Goal: Transaction & Acquisition: Purchase product/service

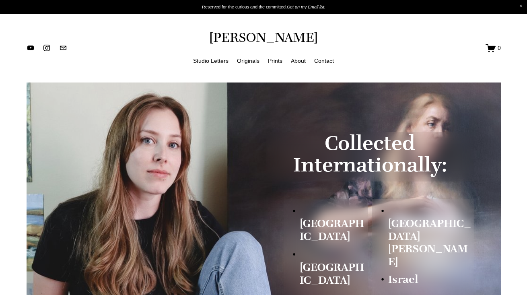
scroll to position [45, 0]
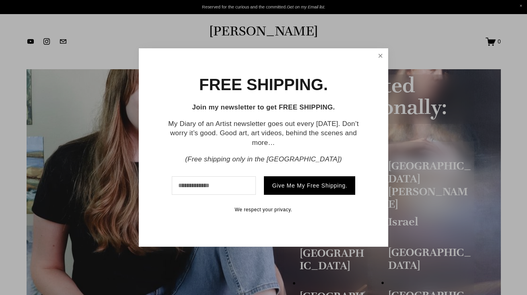
click at [380, 57] on link "Close" at bounding box center [380, 55] width 13 height 13
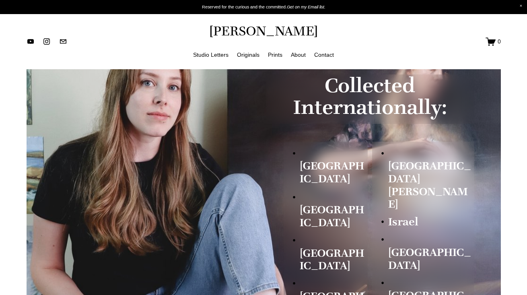
scroll to position [0, 0]
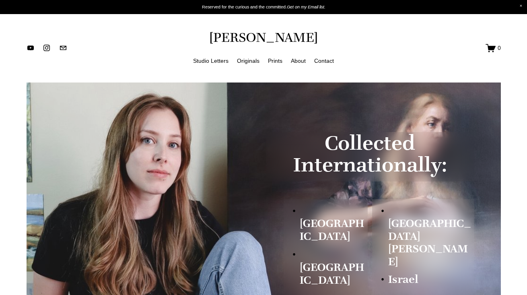
click at [273, 62] on link "Prints" at bounding box center [275, 61] width 14 height 10
